Goal: Task Accomplishment & Management: Use online tool/utility

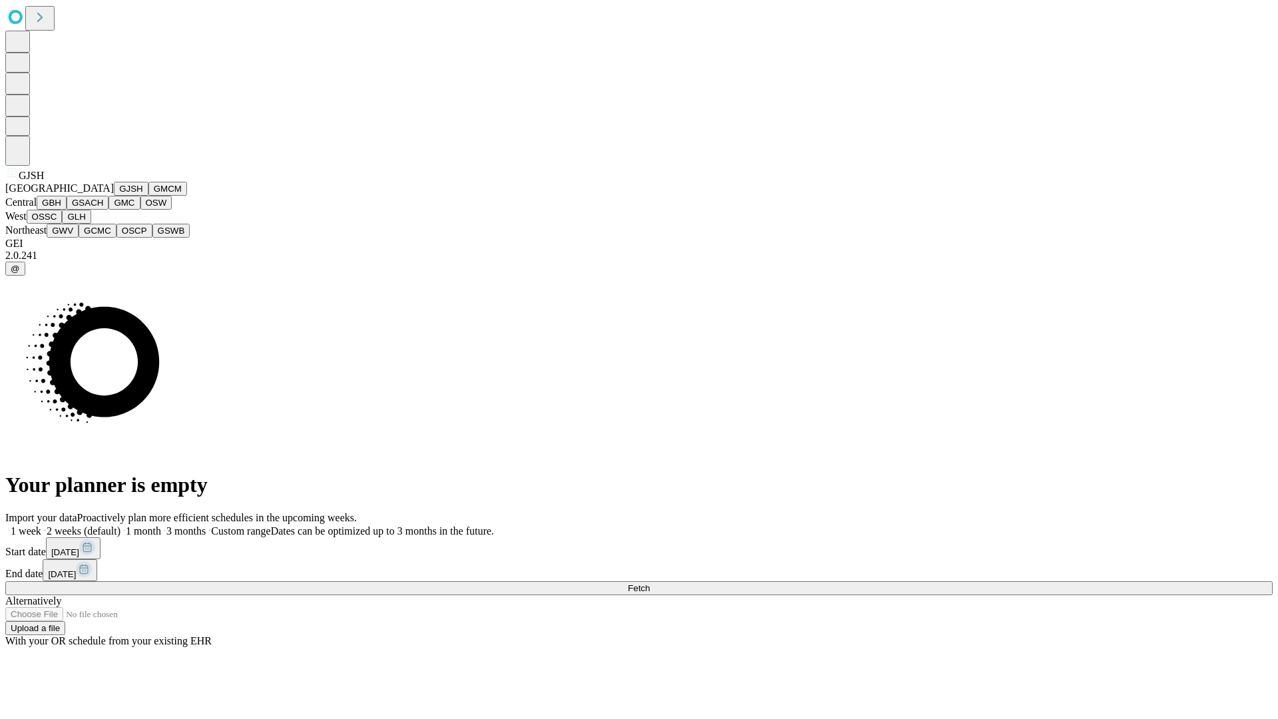
click at [114, 196] on button "GJSH" at bounding box center [131, 189] width 35 height 14
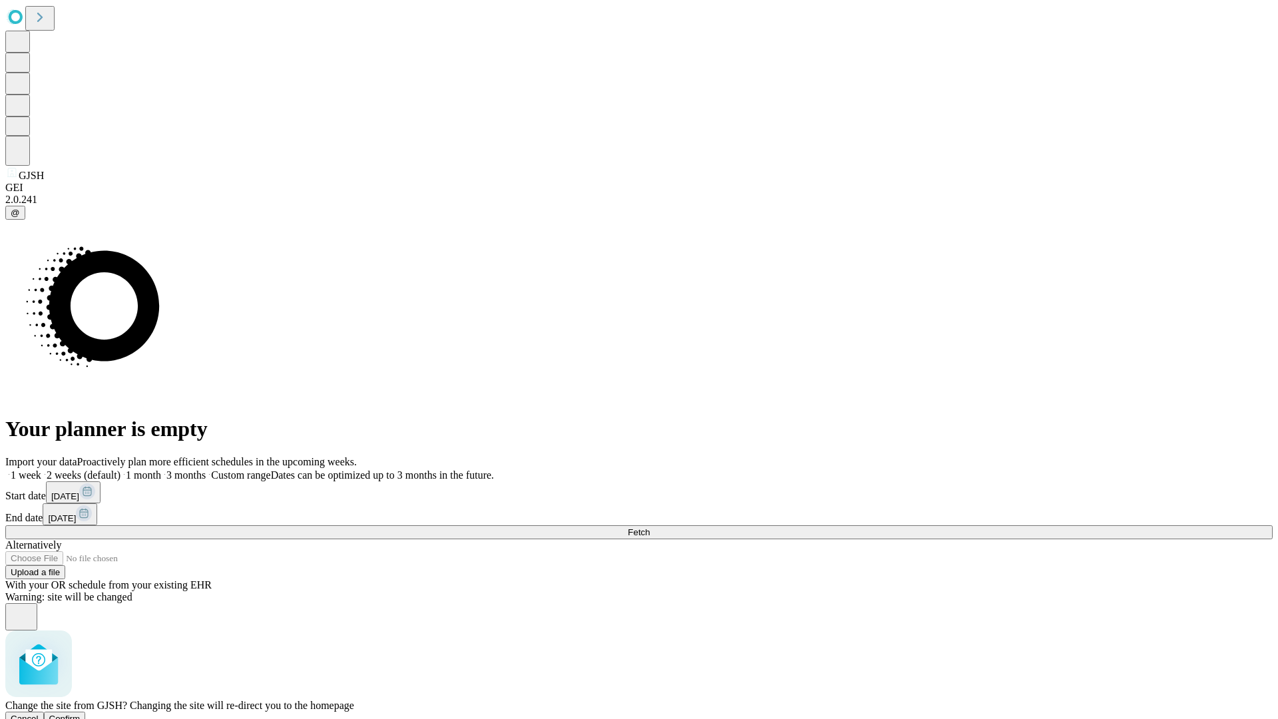
click at [81, 714] on span "Confirm" at bounding box center [64, 719] width 31 height 10
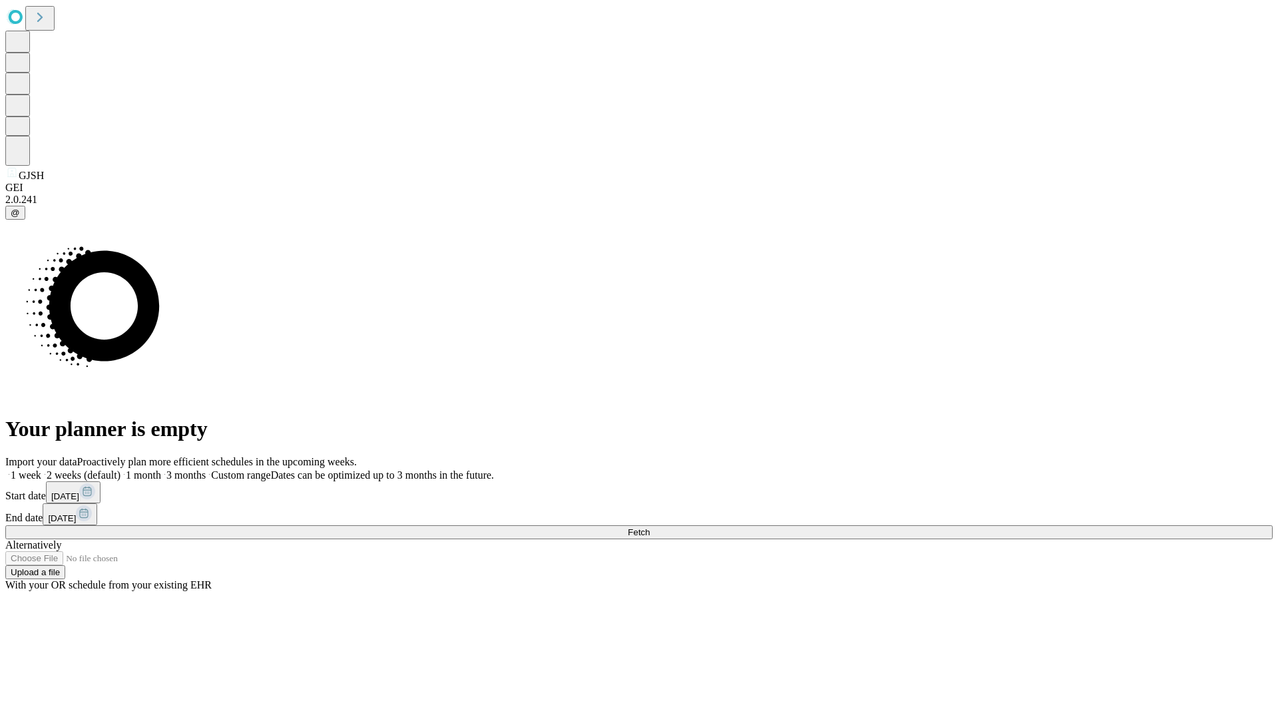
click at [120, 469] on label "2 weeks (default)" at bounding box center [80, 474] width 79 height 11
click at [650, 527] on span "Fetch" at bounding box center [639, 532] width 22 height 10
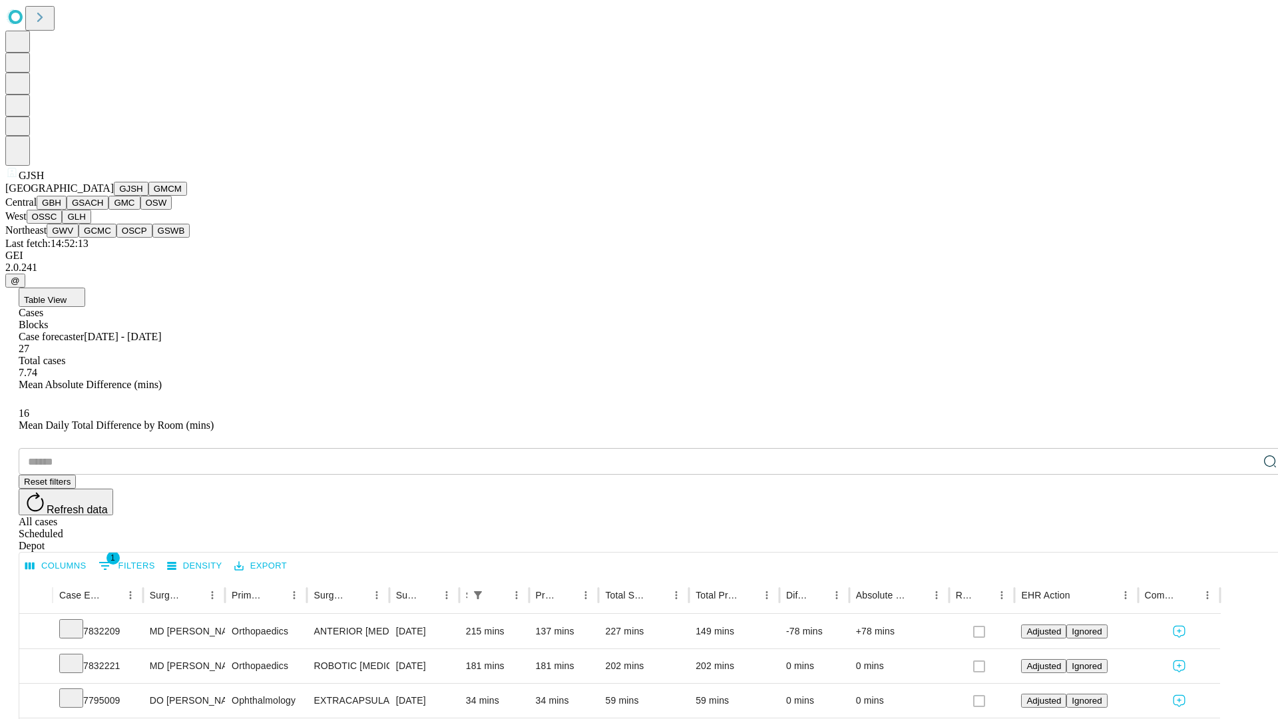
click at [148, 196] on button "GMCM" at bounding box center [167, 189] width 39 height 14
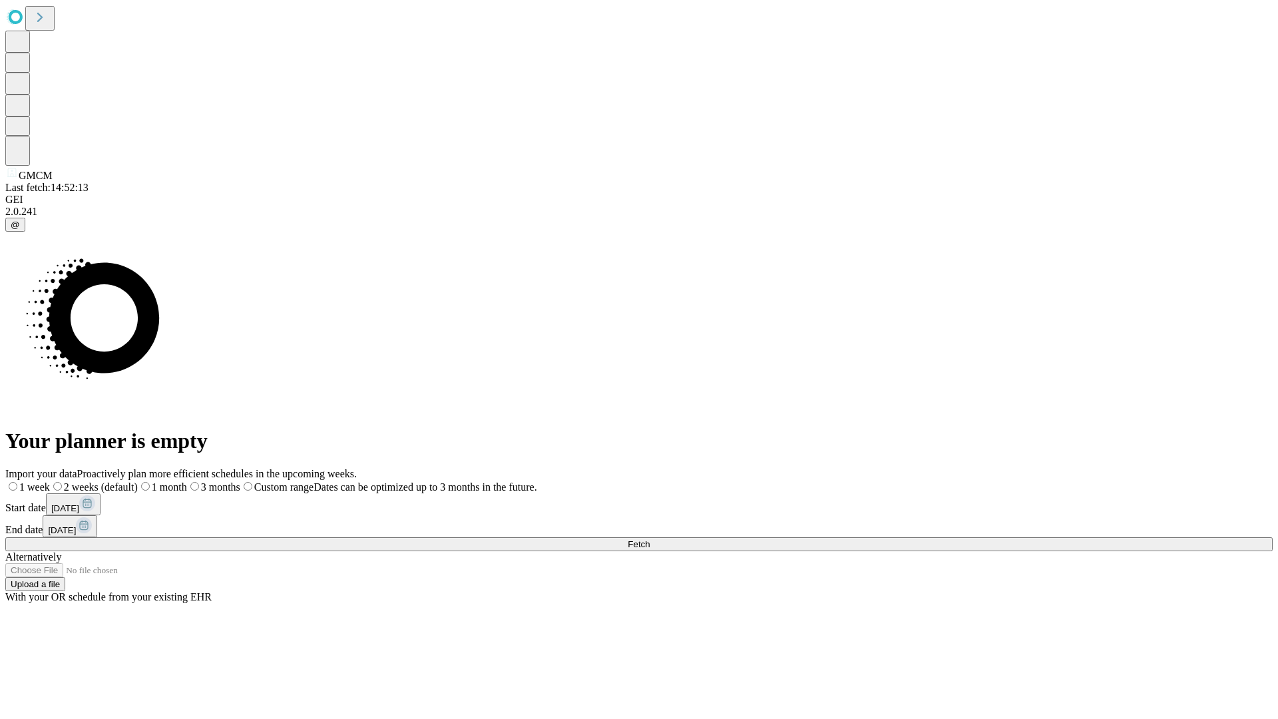
click at [138, 481] on label "2 weeks (default)" at bounding box center [94, 486] width 88 height 11
click at [650, 539] on span "Fetch" at bounding box center [639, 544] width 22 height 10
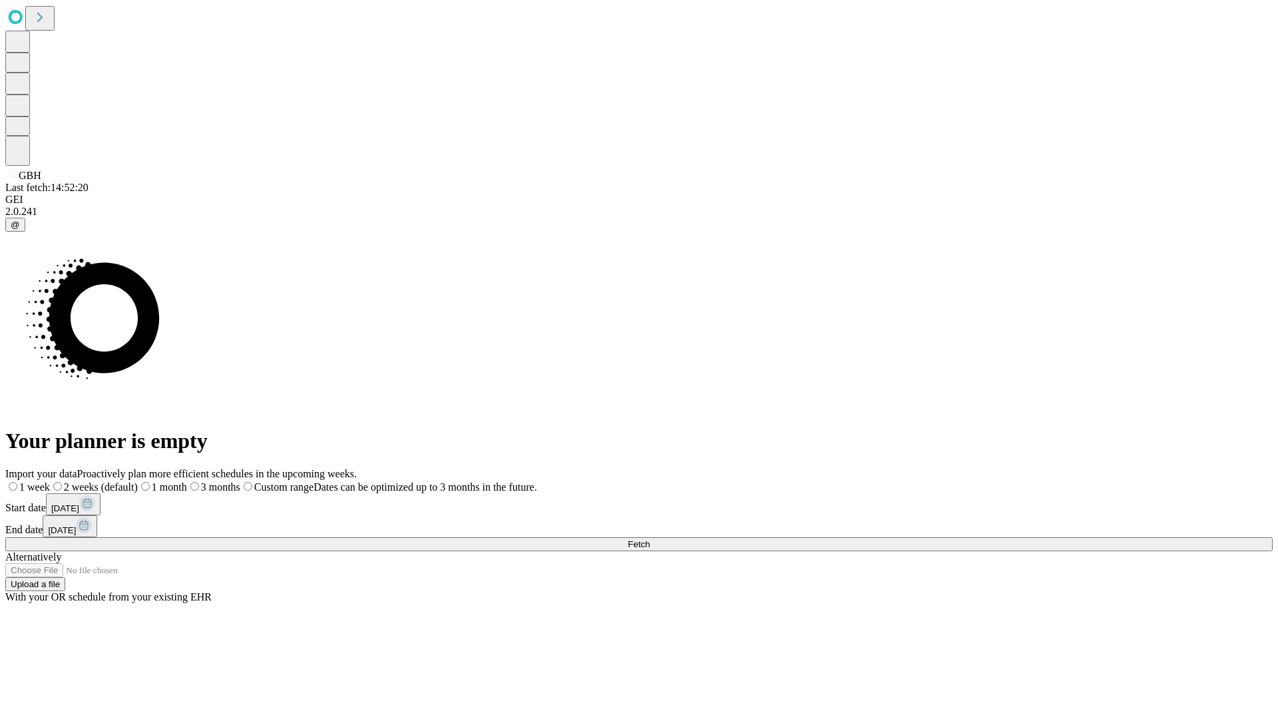
click at [138, 481] on label "2 weeks (default)" at bounding box center [94, 486] width 88 height 11
click at [650, 539] on span "Fetch" at bounding box center [639, 544] width 22 height 10
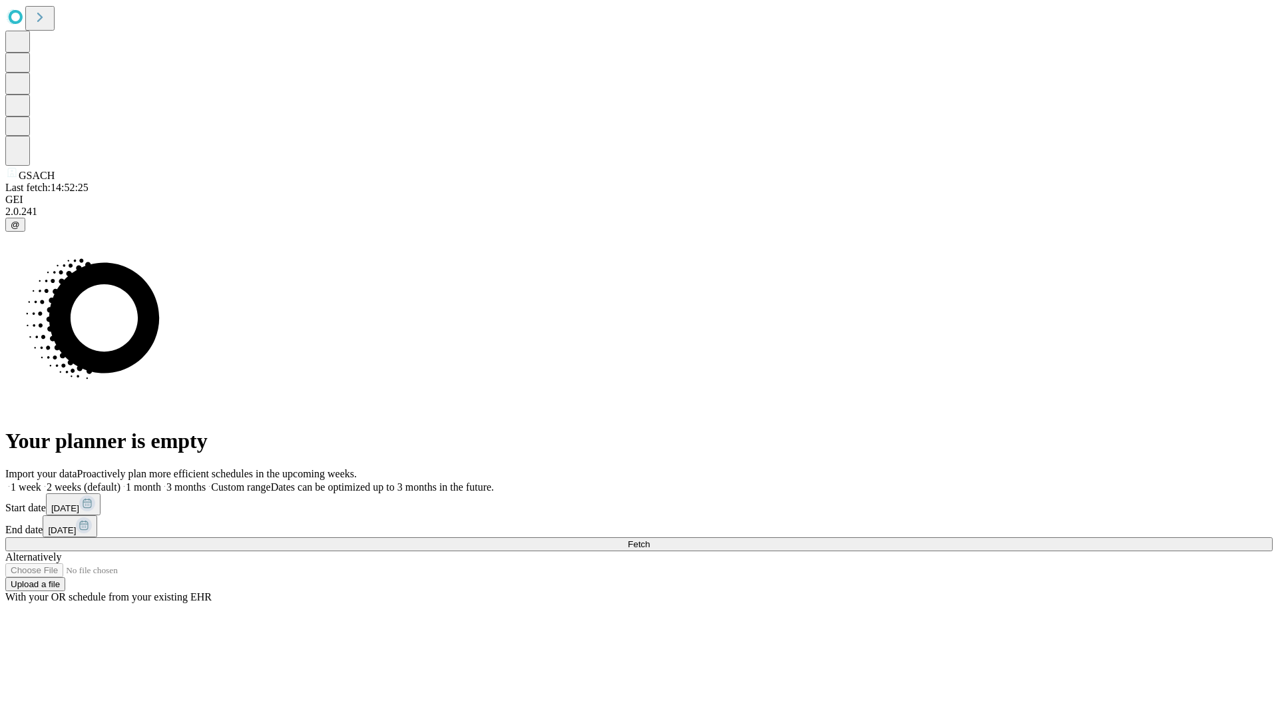
click at [650, 539] on span "Fetch" at bounding box center [639, 544] width 22 height 10
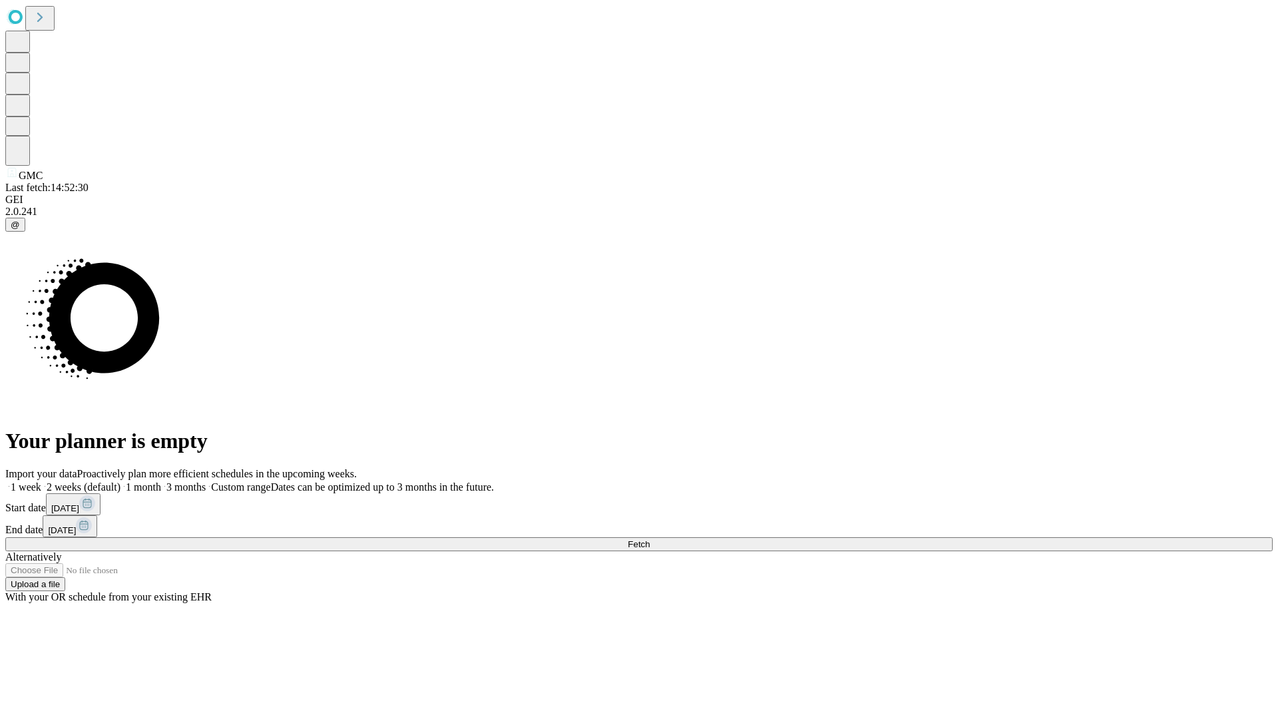
click at [120, 481] on label "2 weeks (default)" at bounding box center [80, 486] width 79 height 11
click at [650, 539] on span "Fetch" at bounding box center [639, 544] width 22 height 10
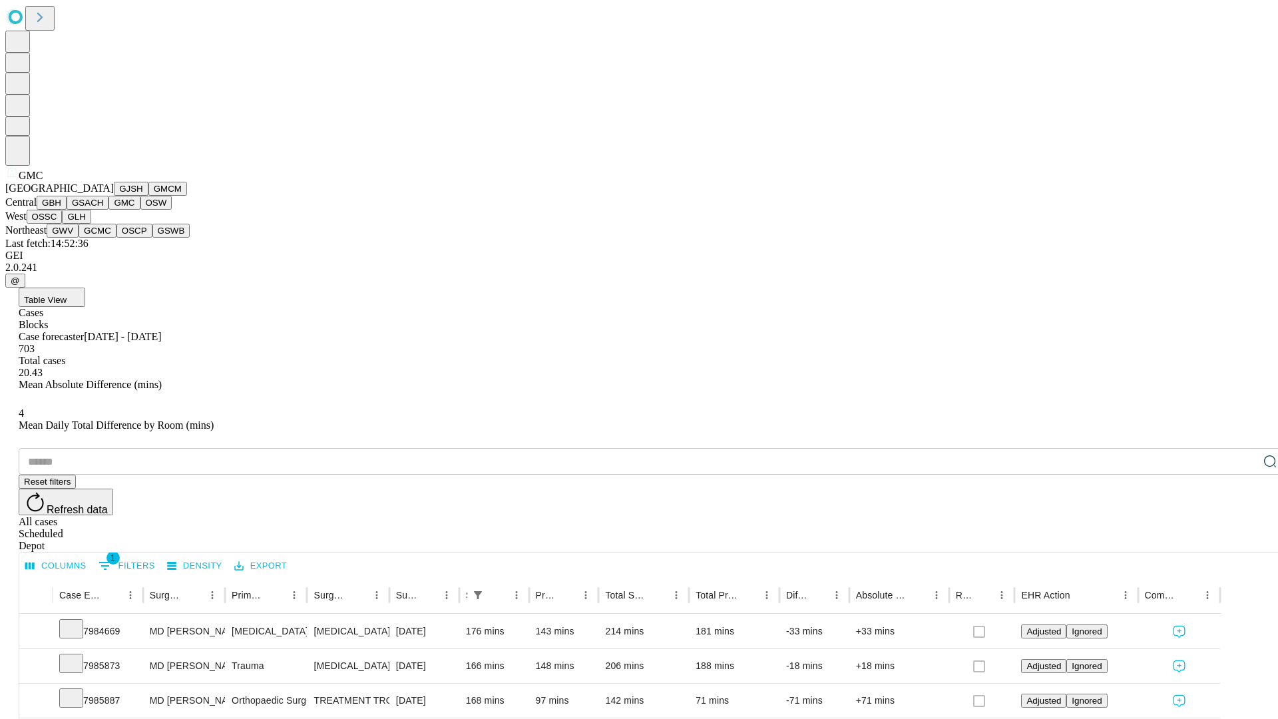
click at [140, 210] on button "OSW" at bounding box center [156, 203] width 32 height 14
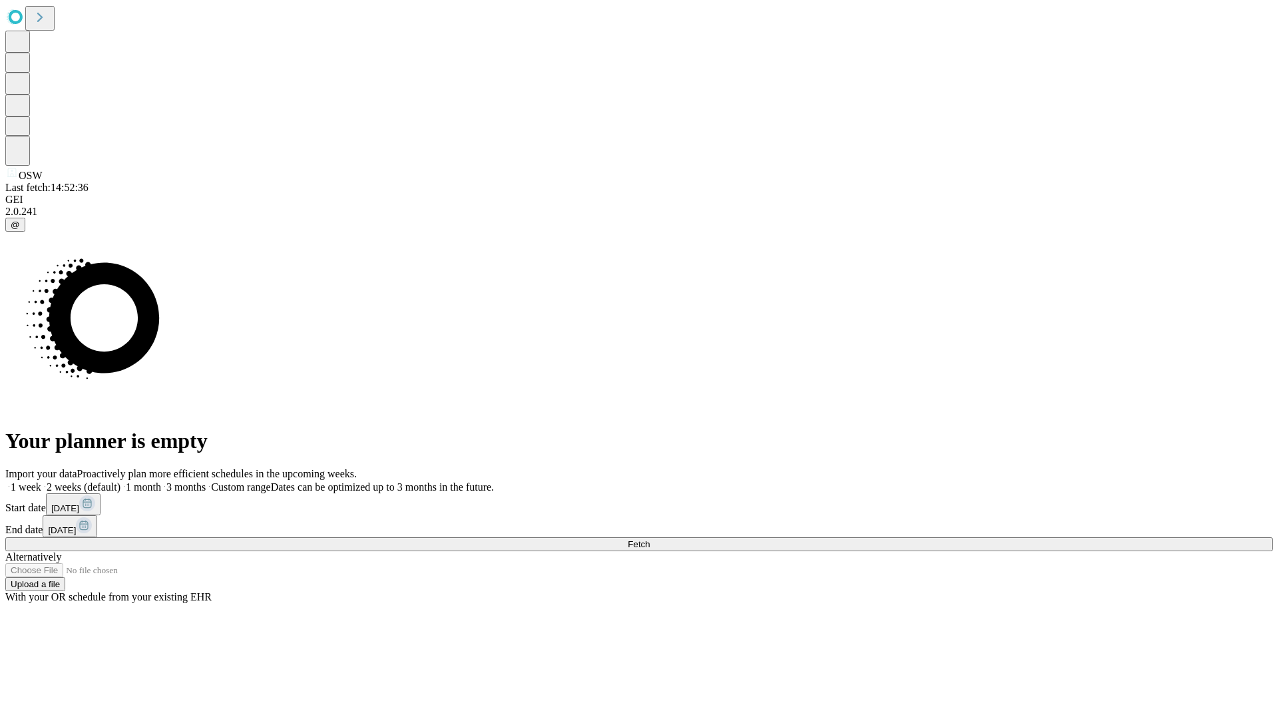
click at [650, 539] on span "Fetch" at bounding box center [639, 544] width 22 height 10
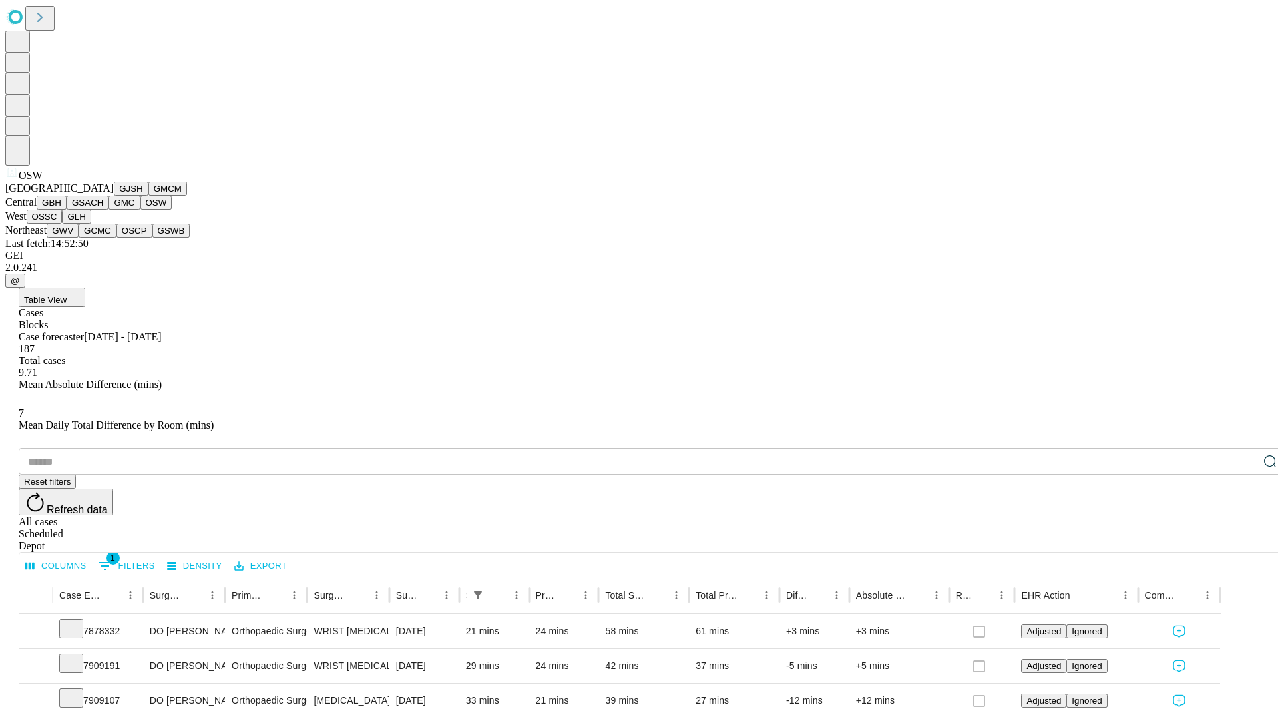
click at [63, 224] on button "OSSC" at bounding box center [45, 217] width 36 height 14
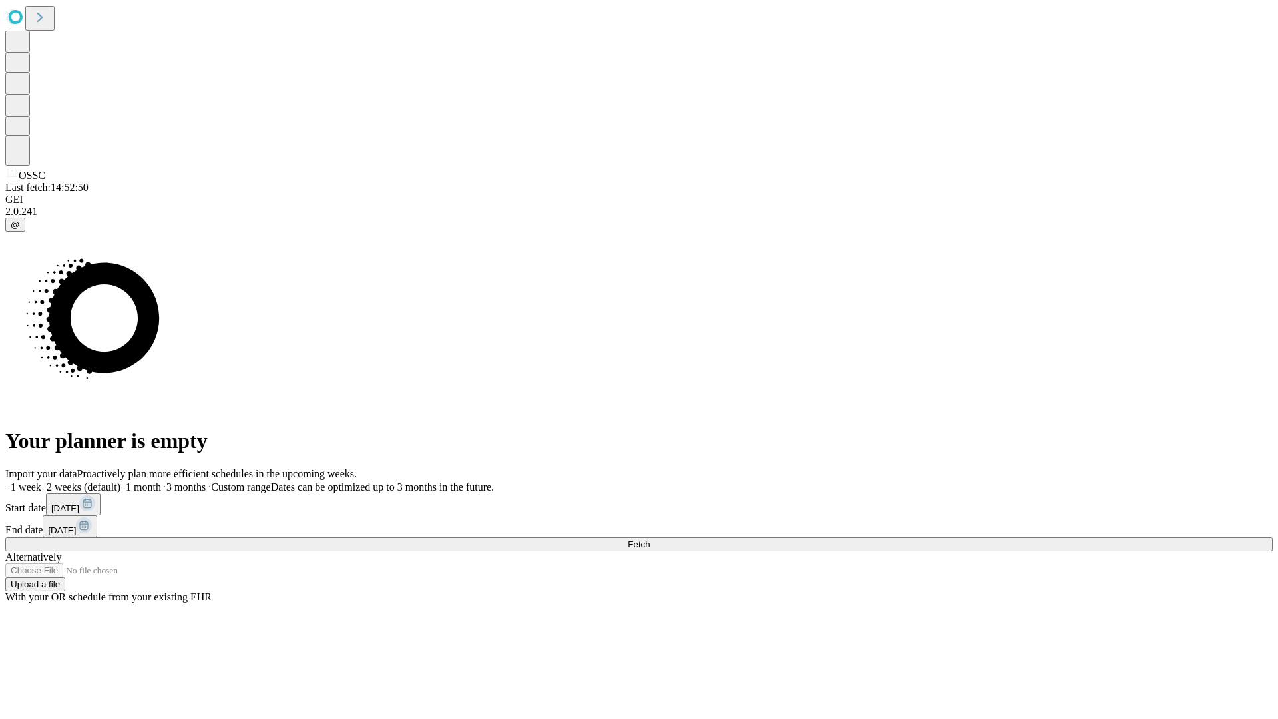
click at [120, 481] on label "2 weeks (default)" at bounding box center [80, 486] width 79 height 11
click at [650, 539] on span "Fetch" at bounding box center [639, 544] width 22 height 10
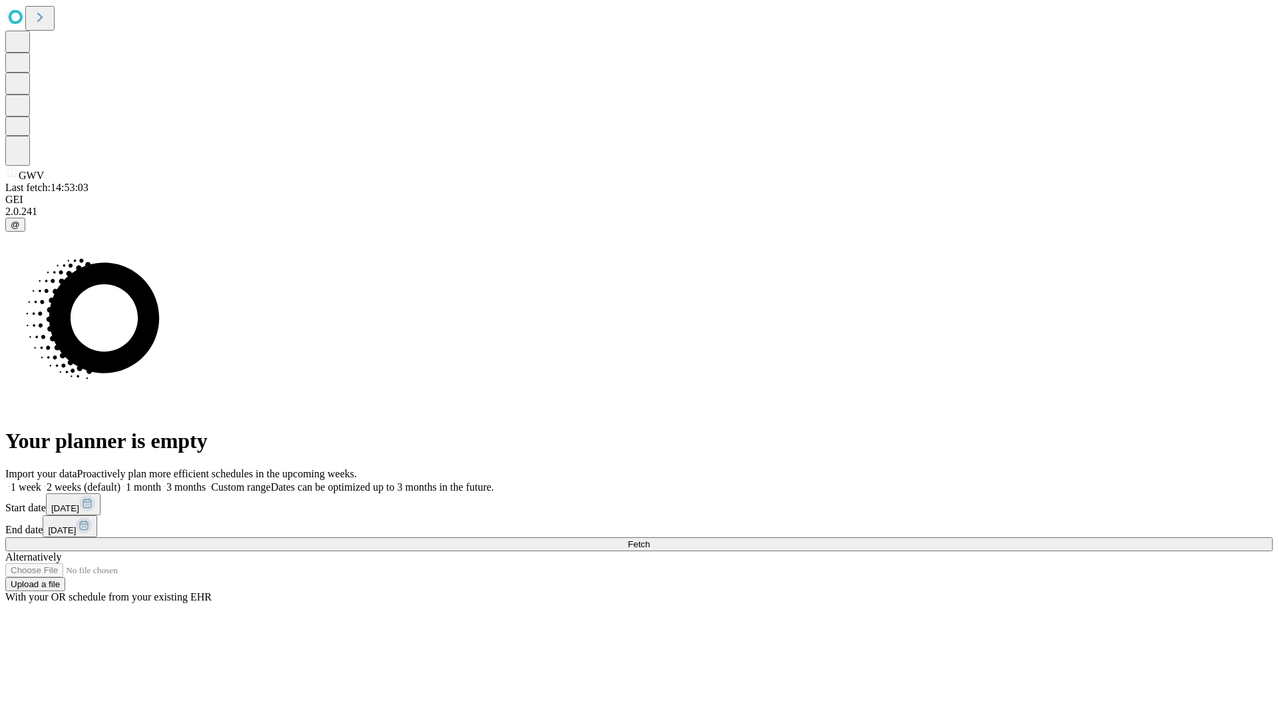
click at [120, 481] on label "2 weeks (default)" at bounding box center [80, 486] width 79 height 11
click at [650, 539] on span "Fetch" at bounding box center [639, 544] width 22 height 10
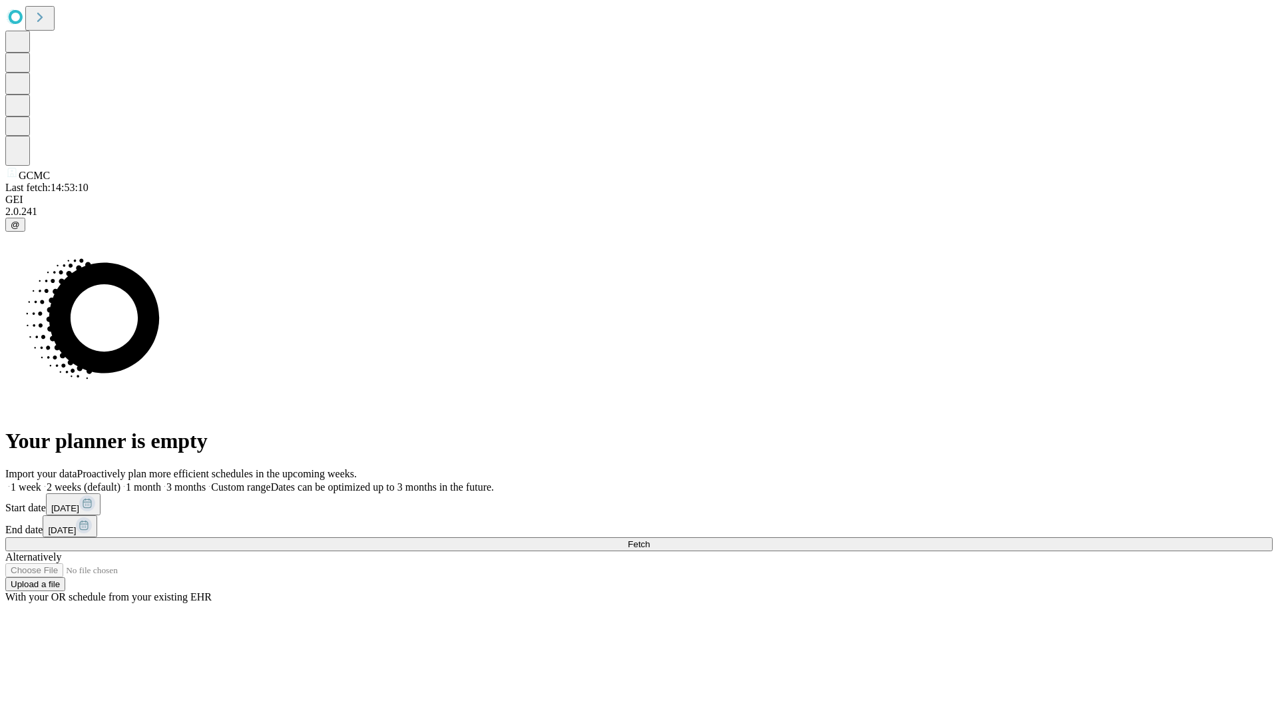
click at [120, 481] on label "2 weeks (default)" at bounding box center [80, 486] width 79 height 11
click at [650, 539] on span "Fetch" at bounding box center [639, 544] width 22 height 10
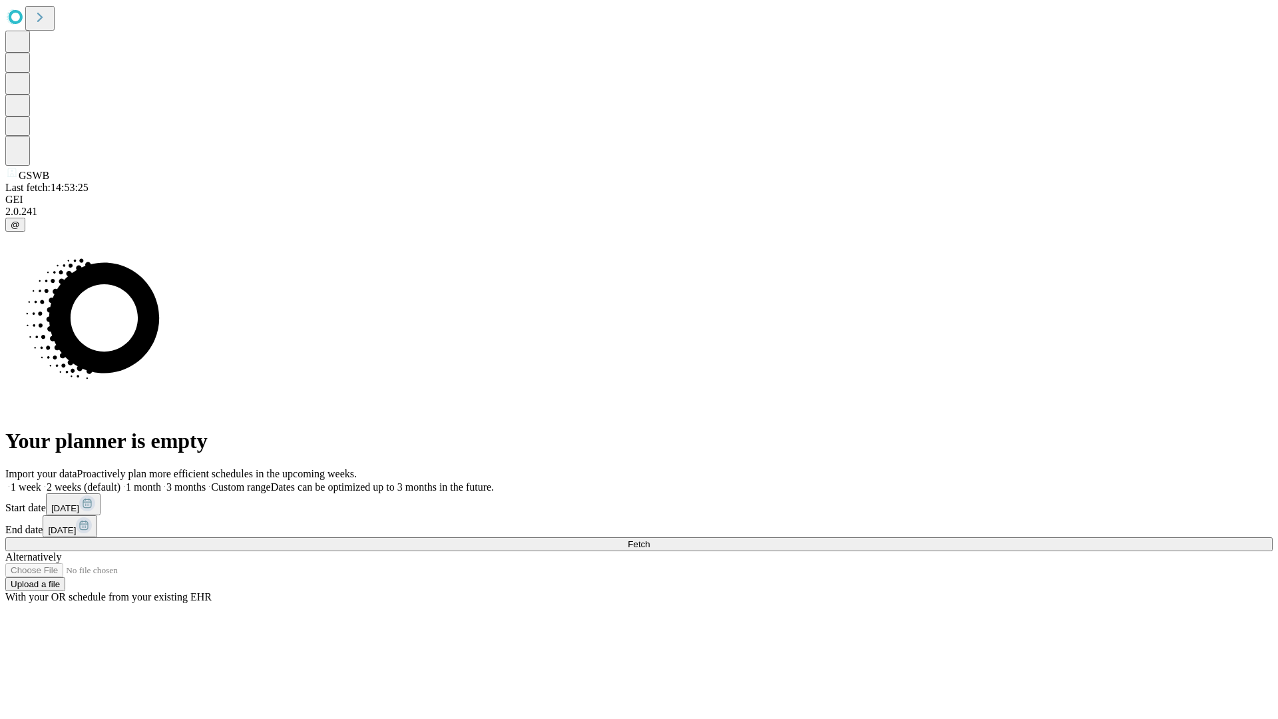
click at [120, 481] on label "2 weeks (default)" at bounding box center [80, 486] width 79 height 11
click at [650, 539] on span "Fetch" at bounding box center [639, 544] width 22 height 10
